Goal: Task Accomplishment & Management: Complete application form

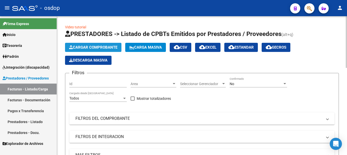
click at [107, 45] on button "Cargar Comprobante" at bounding box center [93, 47] width 56 height 9
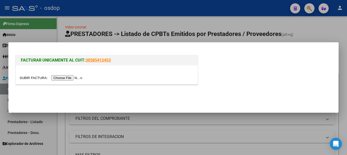
click at [77, 77] on input "file" at bounding box center [52, 77] width 64 height 5
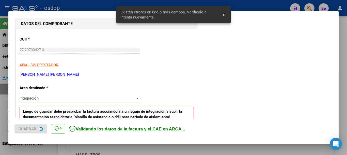
scroll to position [126, 0]
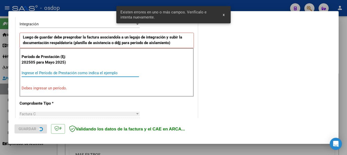
click at [63, 74] on input "Ingrese el Período de Prestación como indica el ejemplo" at bounding box center [80, 73] width 117 height 5
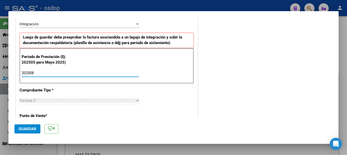
type input "202508"
click at [33, 129] on span "Guardar" at bounding box center [28, 129] width 18 height 5
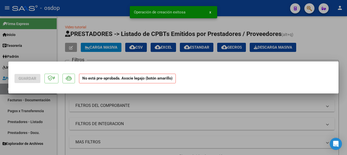
scroll to position [0, 0]
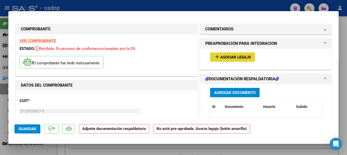
click at [235, 53] on button "add Asociar Legajo" at bounding box center [232, 57] width 45 height 9
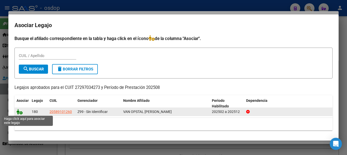
click at [22, 112] on icon at bounding box center [20, 112] width 6 height 6
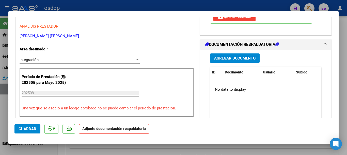
scroll to position [102, 0]
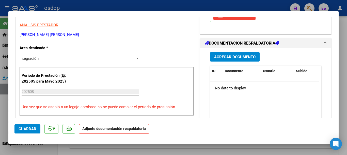
click at [240, 53] on button "Agregar Documento" at bounding box center [235, 56] width 50 height 9
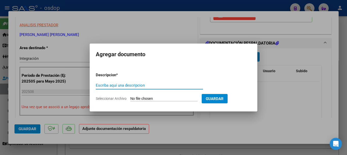
click at [135, 82] on div "Escriba aquí una descripcion" at bounding box center [149, 86] width 107 height 8
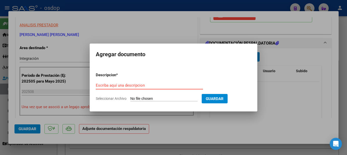
click at [137, 85] on input "Escriba aquí una descripcion" at bounding box center [149, 85] width 107 height 5
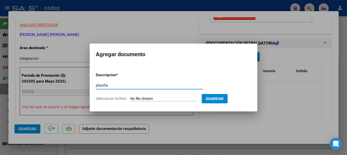
type input "planilla"
click at [220, 100] on span "Guardar" at bounding box center [215, 99] width 18 height 5
click at [181, 99] on input "Seleccionar Archivo" at bounding box center [163, 99] width 67 height 5
type input "C:\fakepath\[PERSON_NAME] pl.pdf"
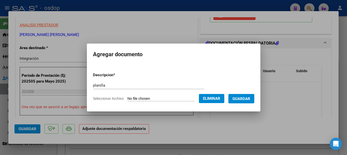
click at [239, 102] on button "Guardar" at bounding box center [241, 98] width 26 height 9
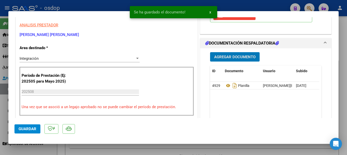
click at [24, 126] on button "Guardar" at bounding box center [27, 129] width 26 height 9
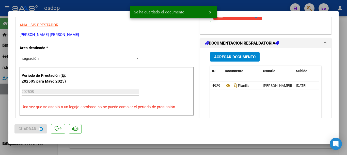
click at [0, 88] on div at bounding box center [173, 77] width 347 height 155
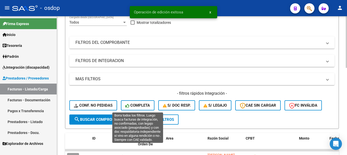
scroll to position [127, 0]
